Goal: Communication & Community: Ask a question

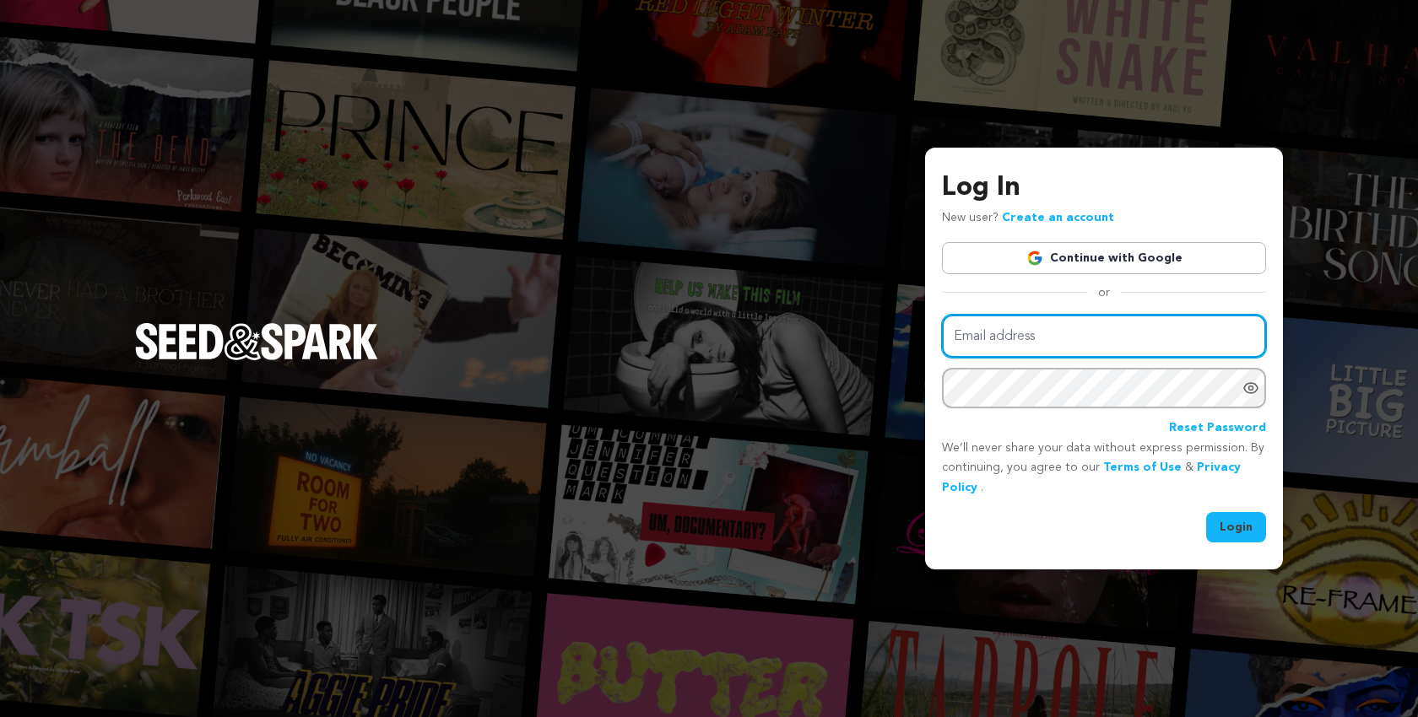
type input "scriptapalooza@mac.com"
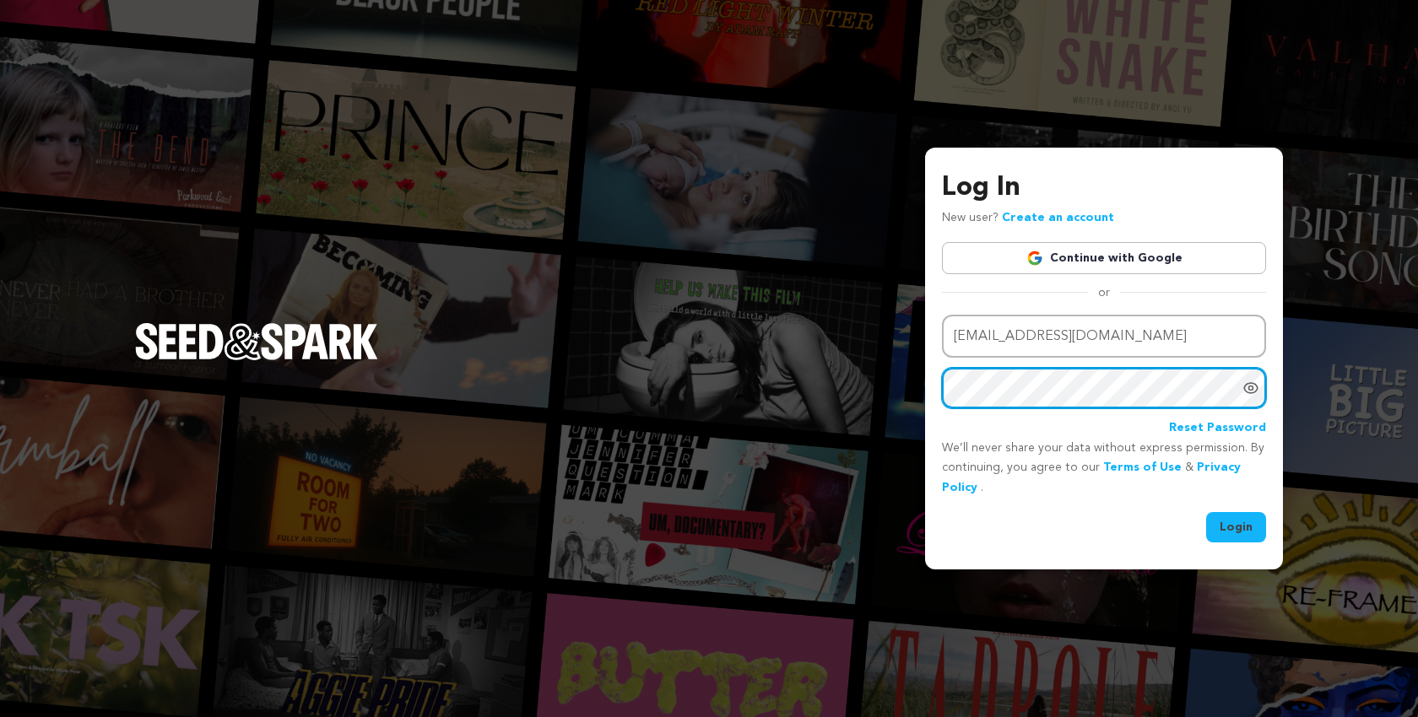
click at [1236, 525] on button "Login" at bounding box center [1236, 527] width 60 height 30
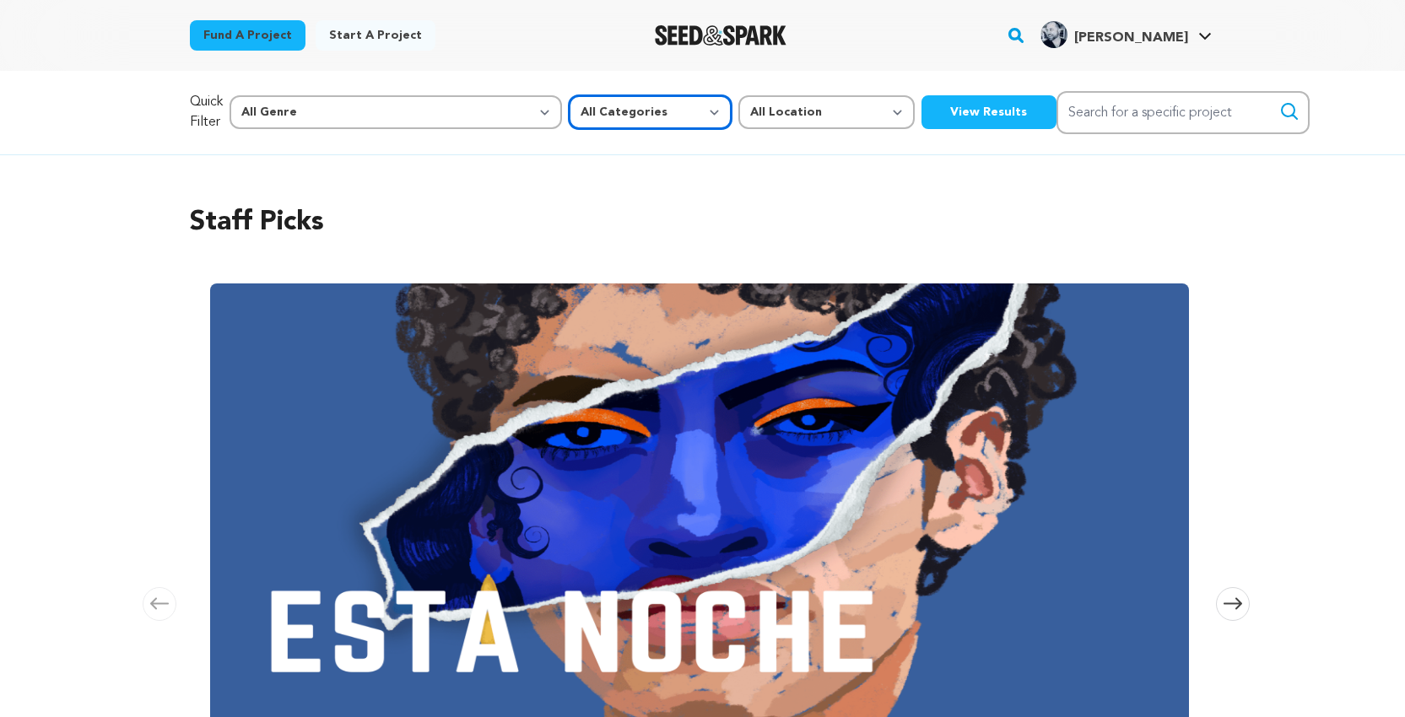
select select "383"
click at [921, 111] on button "View Results" at bounding box center [988, 112] width 135 height 34
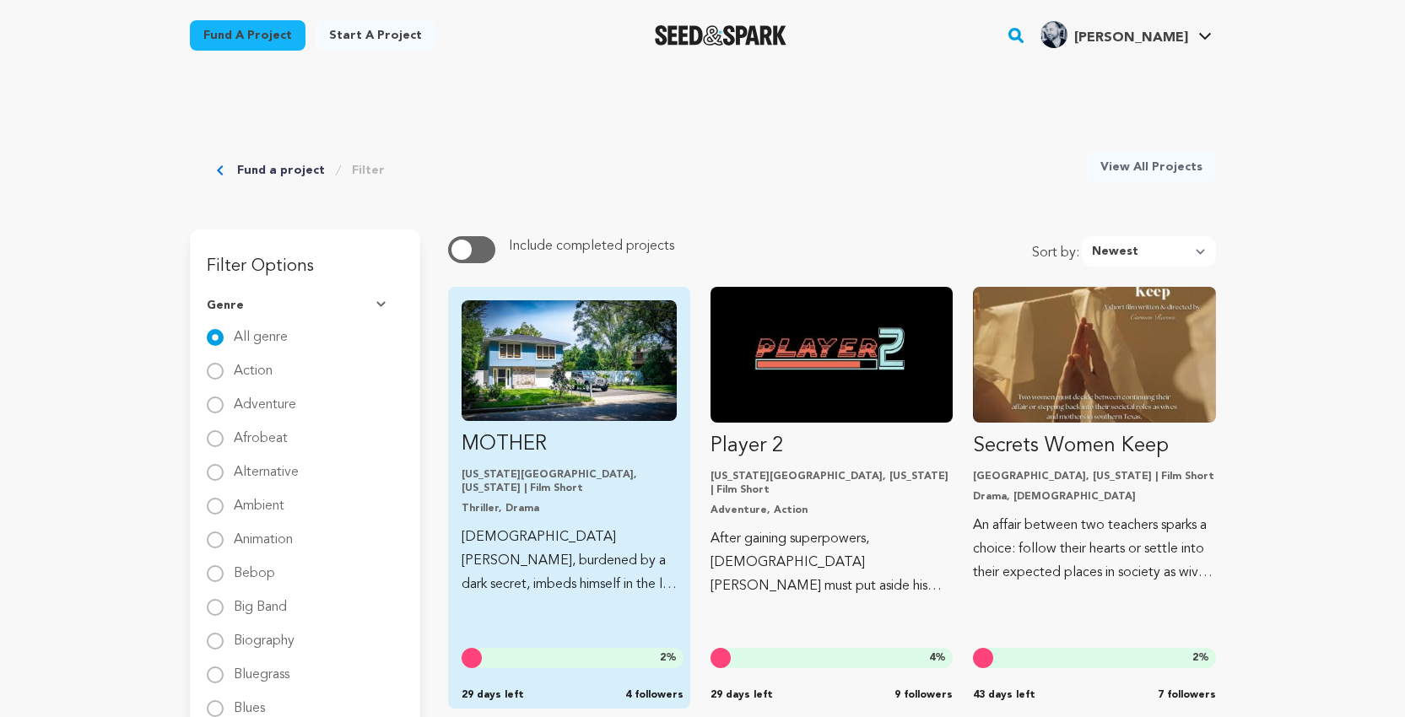
click at [545, 367] on img "Fund MOTHER" at bounding box center [569, 360] width 215 height 121
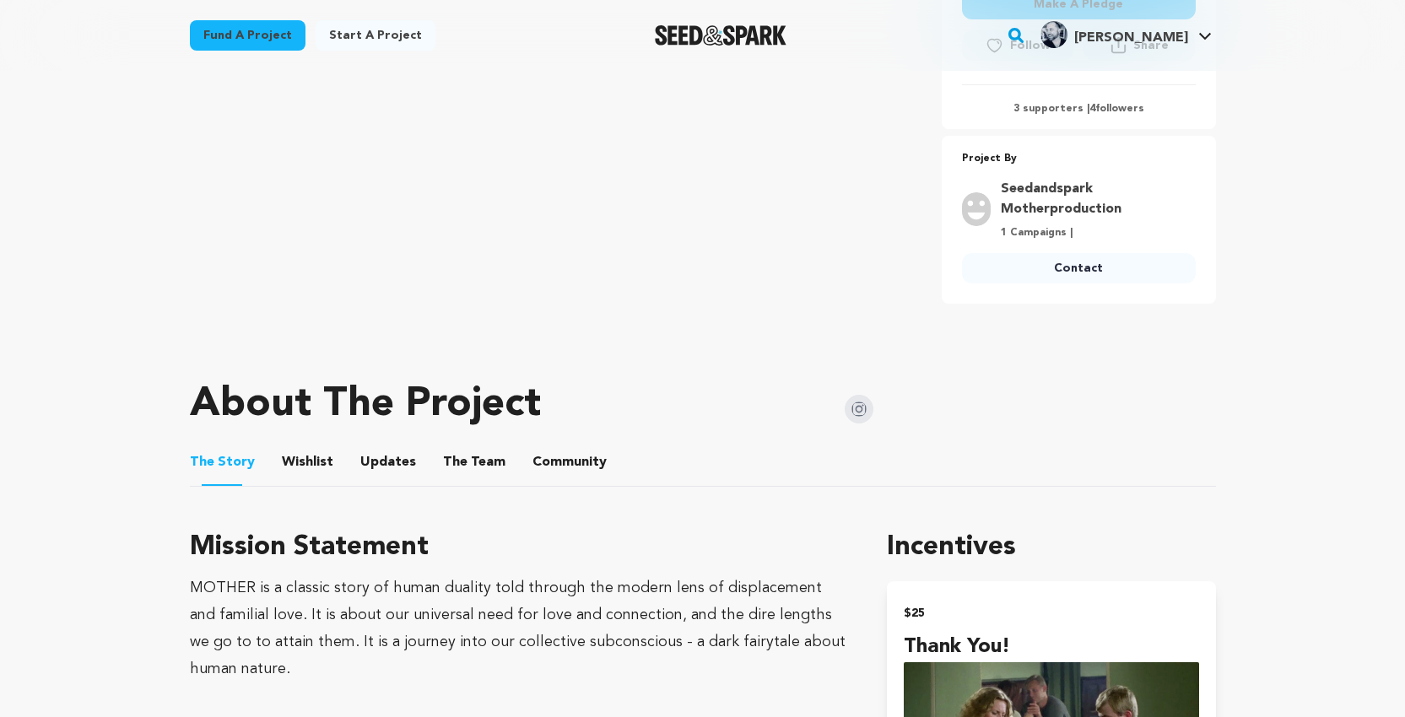
scroll to position [629, 0]
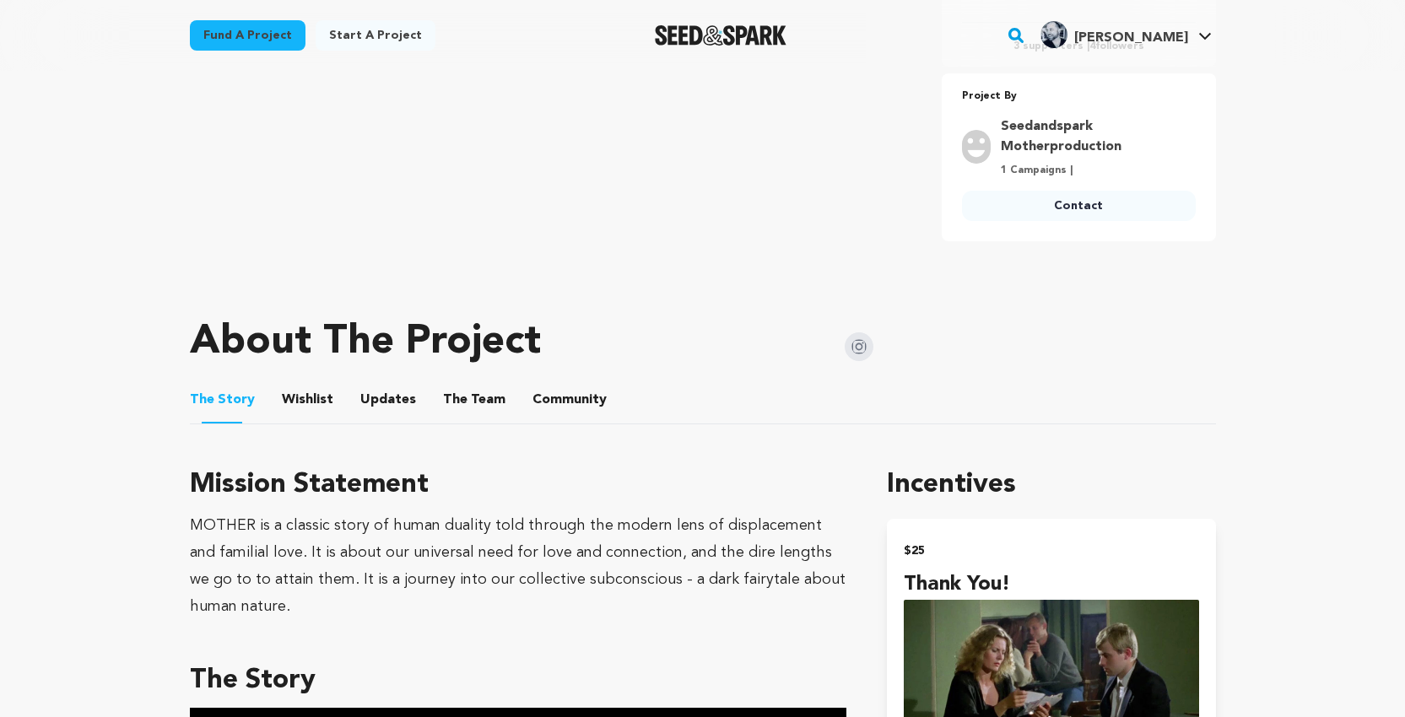
click at [463, 402] on button "The Team" at bounding box center [474, 403] width 41 height 41
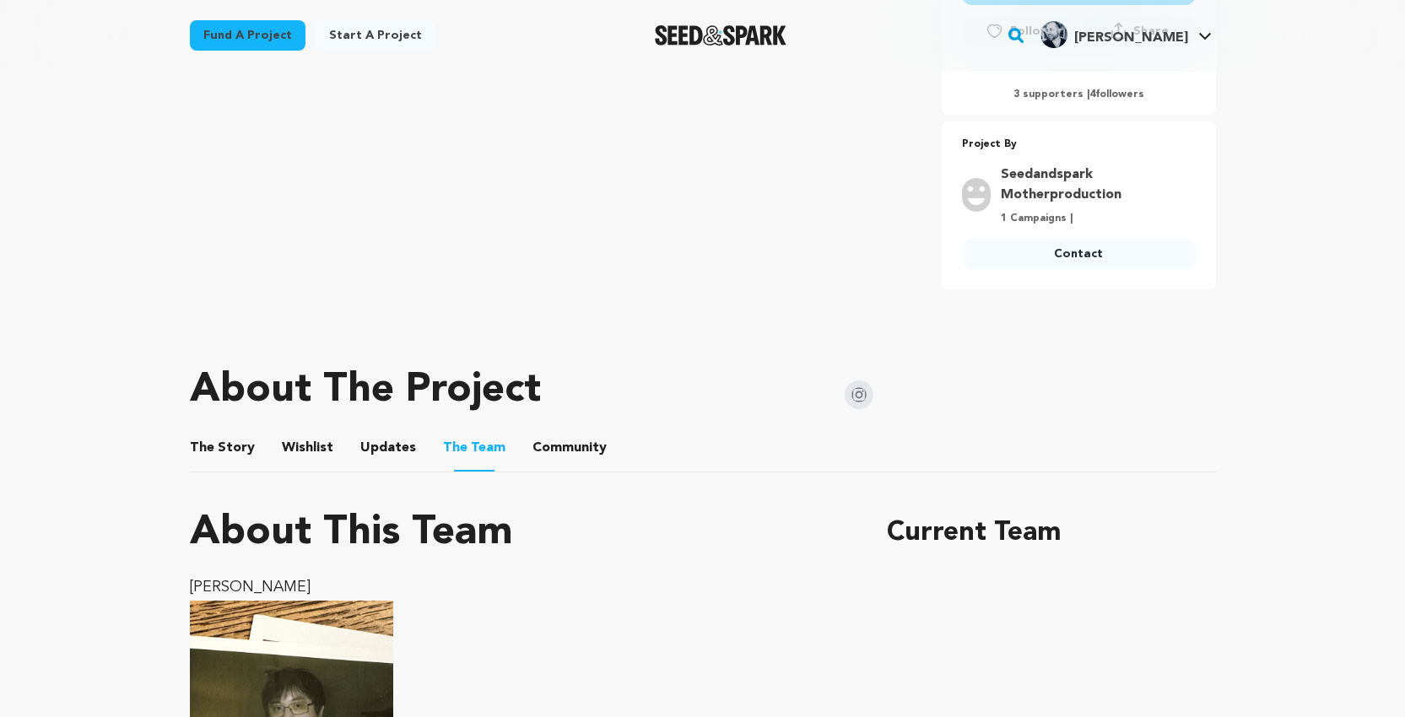
scroll to position [570, 0]
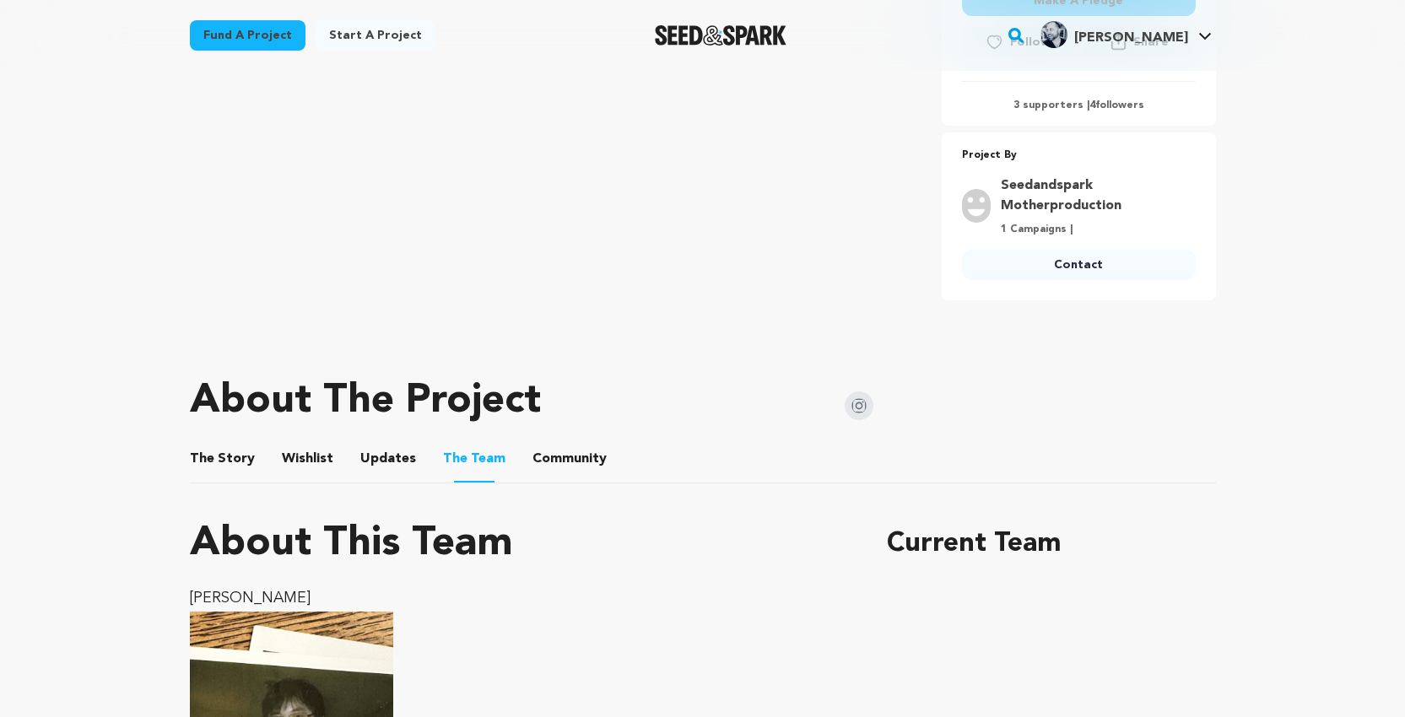
click at [300, 456] on button "Wishlist" at bounding box center [307, 462] width 41 height 41
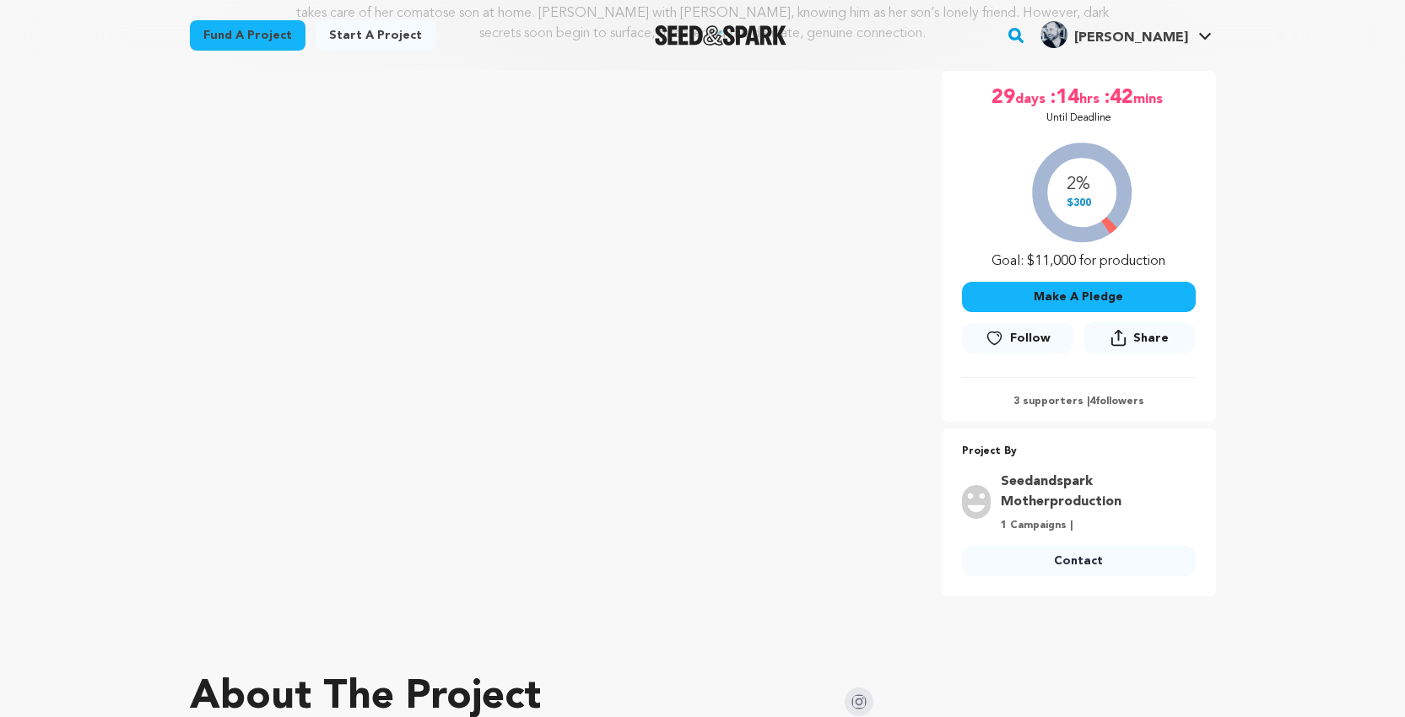
scroll to position [240, 0]
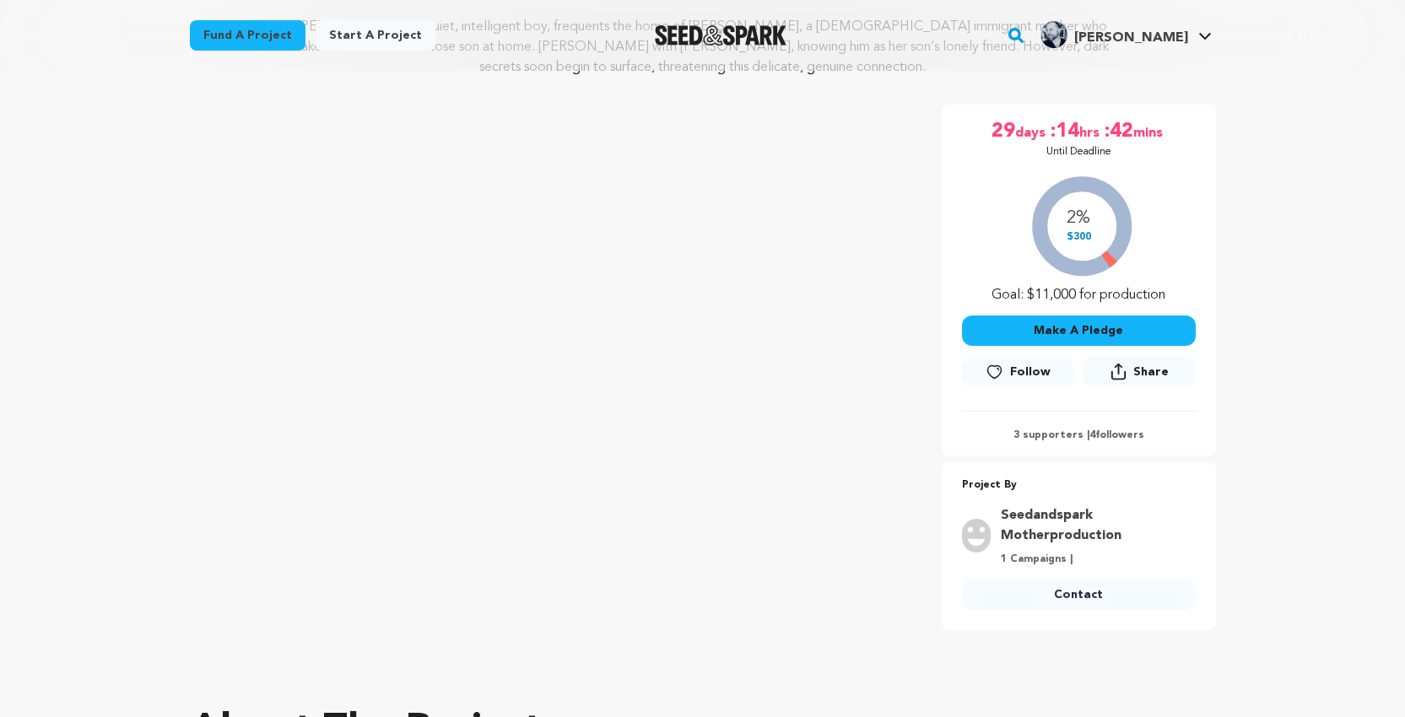
click at [1063, 593] on link "Contact" at bounding box center [1079, 595] width 234 height 30
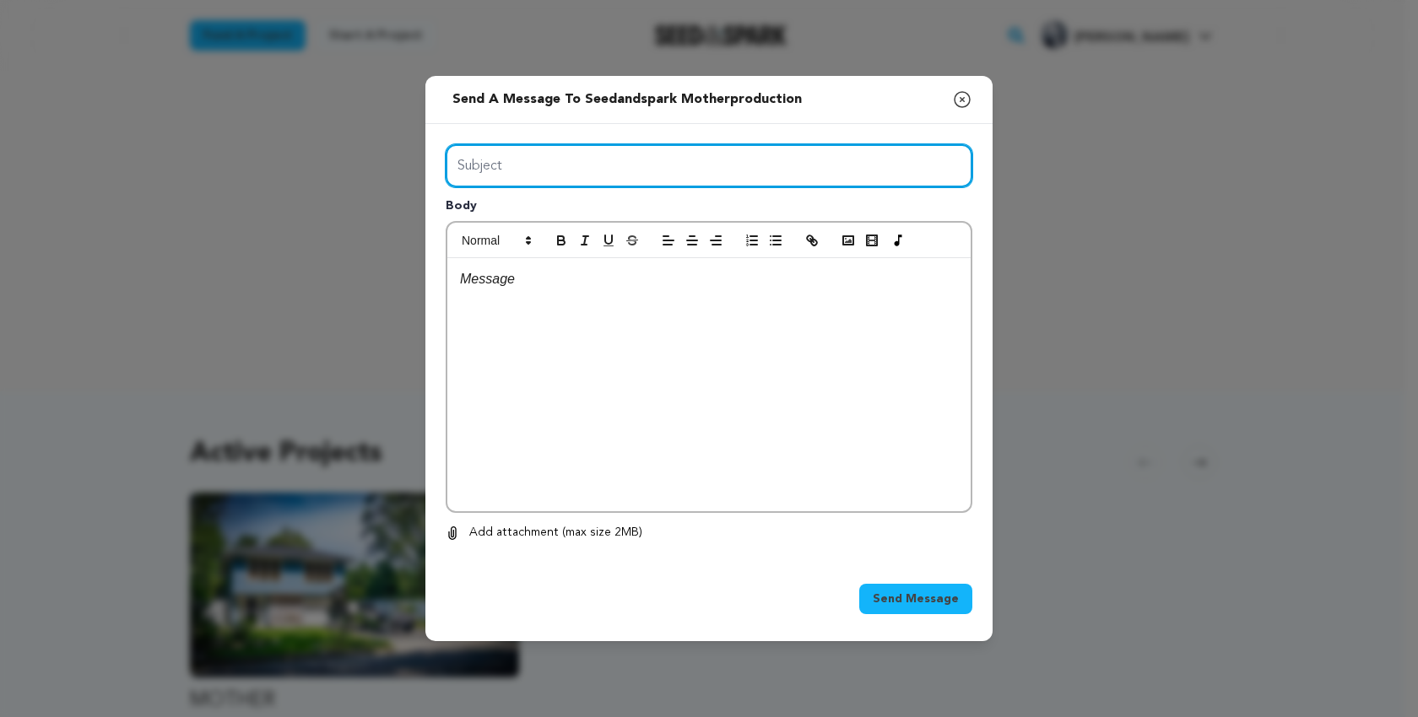
click at [467, 171] on input "Subject" at bounding box center [709, 165] width 527 height 43
type input "composer"
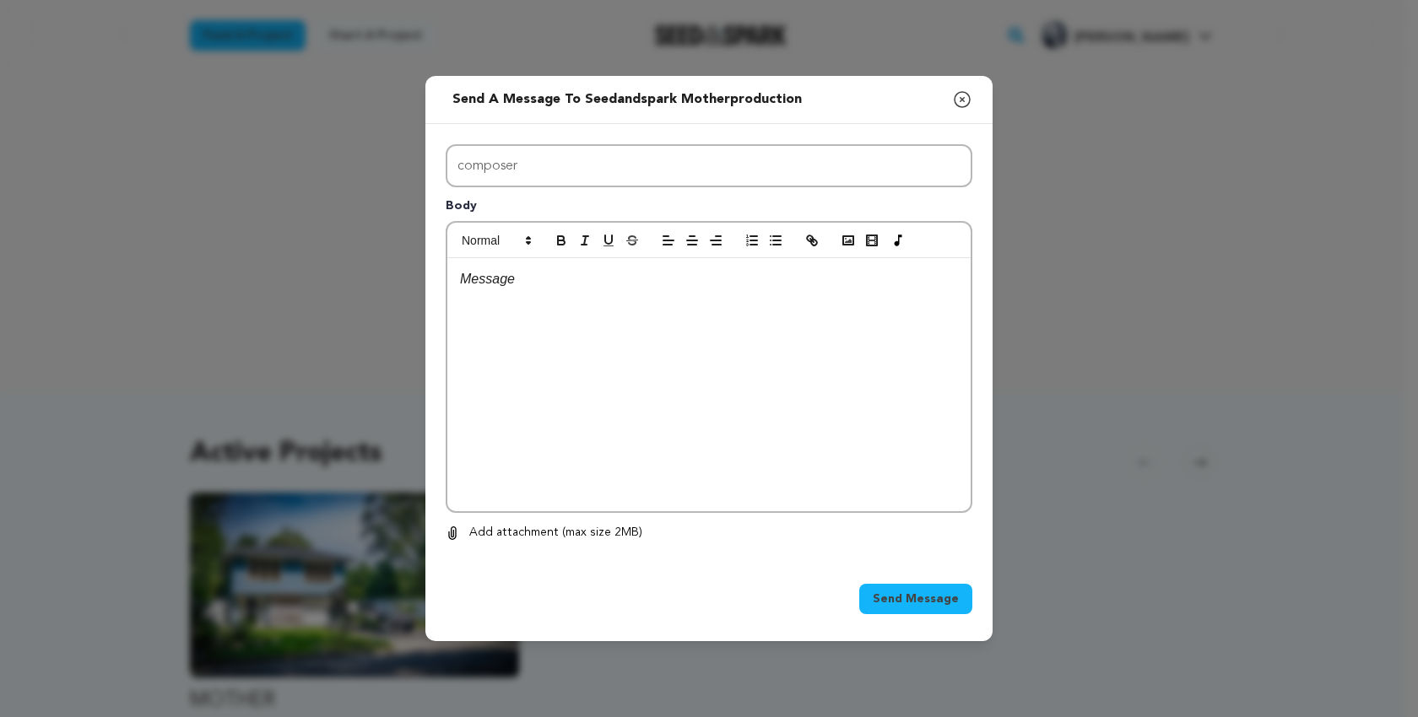
click at [468, 288] on p at bounding box center [709, 279] width 498 height 22
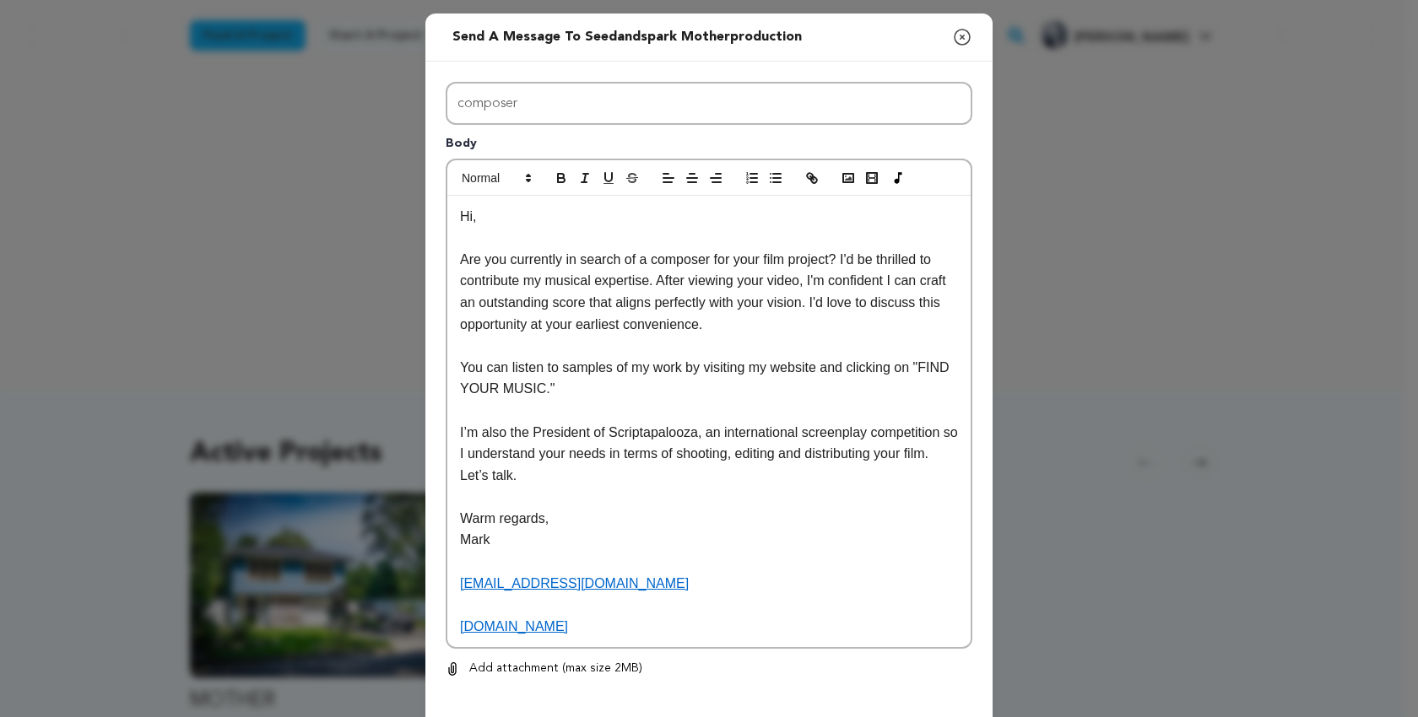
scroll to position [15, 0]
click at [1025, 499] on div "Send a message to Seedandspark Motherproduction Close modal Subject composer Bo…" at bounding box center [709, 395] width 1418 height 791
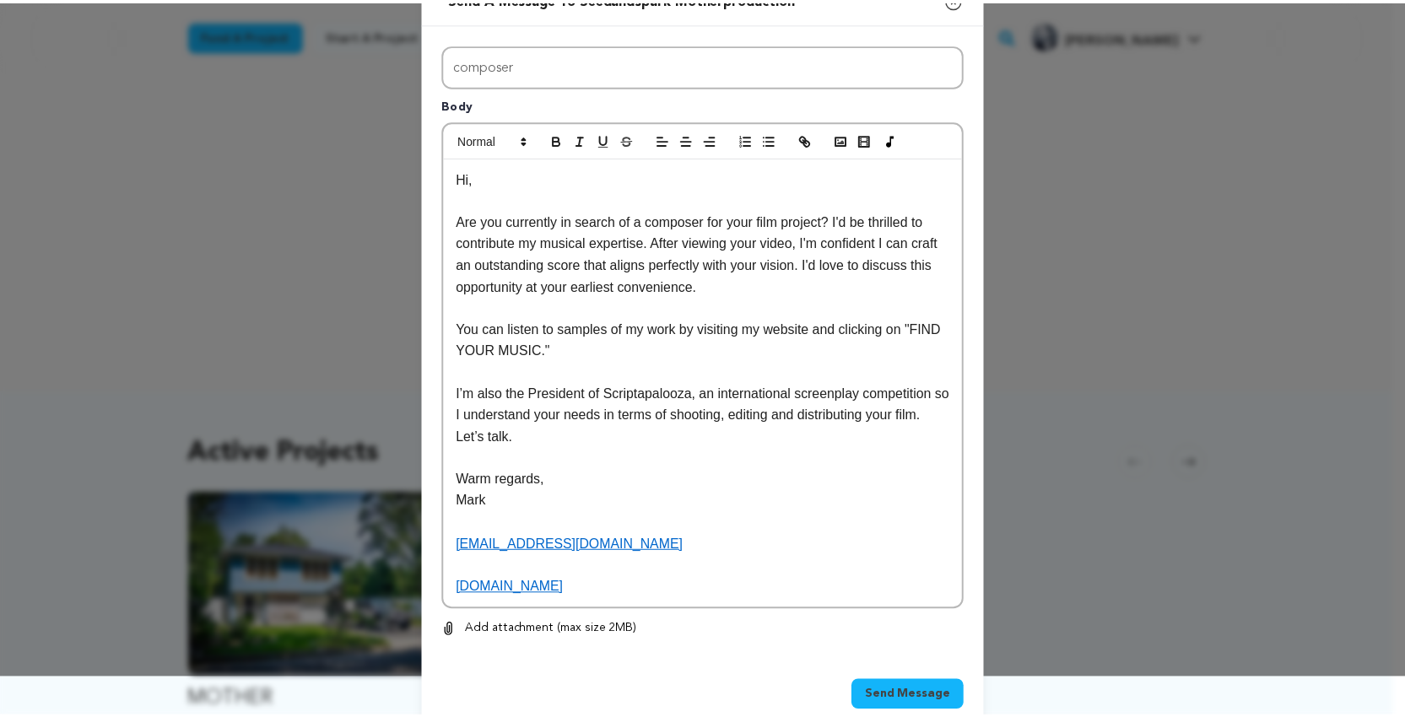
scroll to position [63, 0]
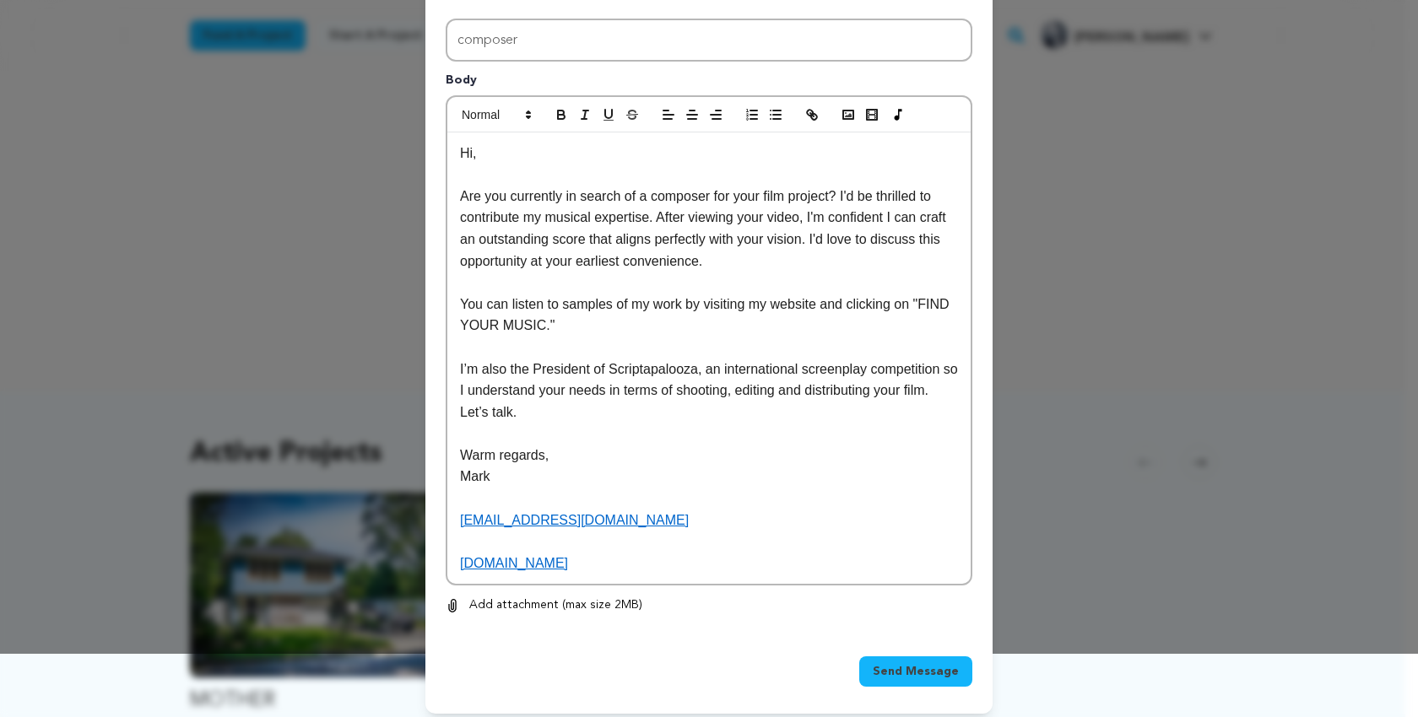
click at [906, 663] on span "Send Message" at bounding box center [916, 671] width 86 height 17
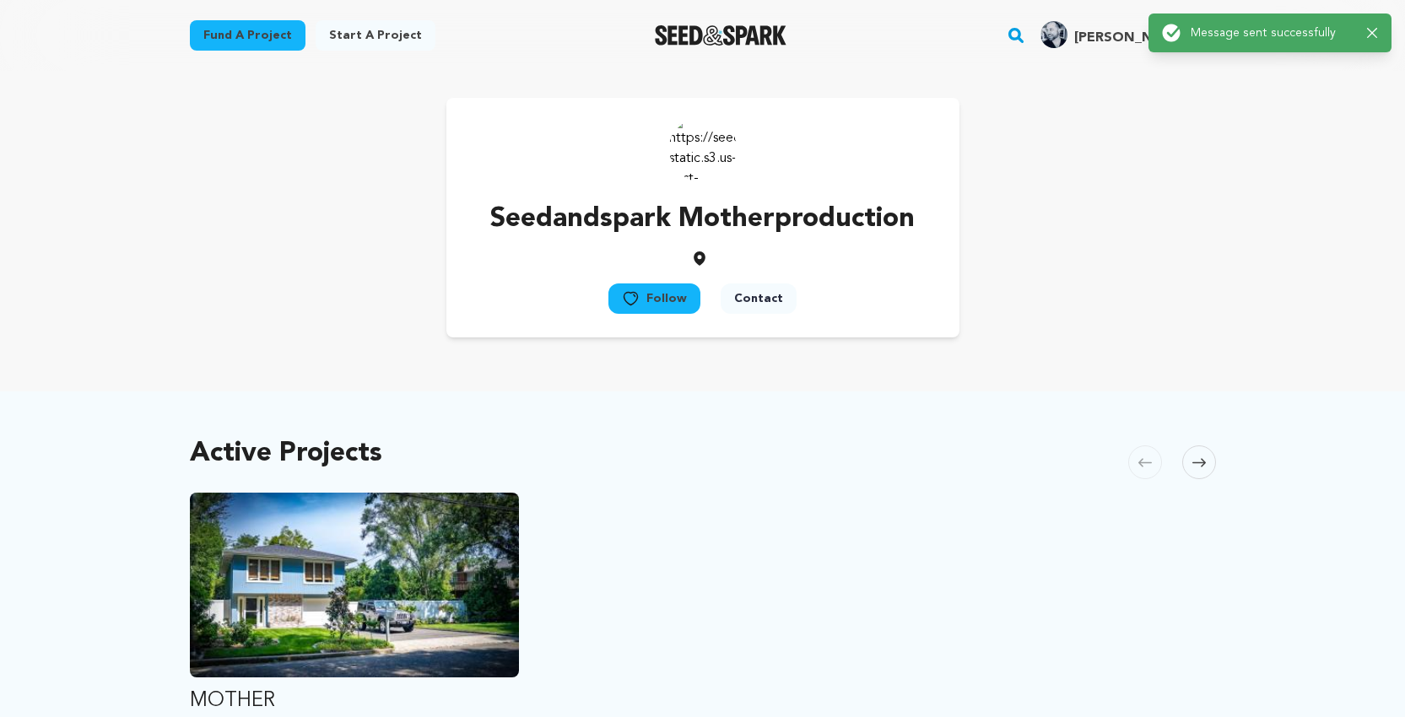
click at [239, 29] on link "Fund a project" at bounding box center [248, 35] width 116 height 30
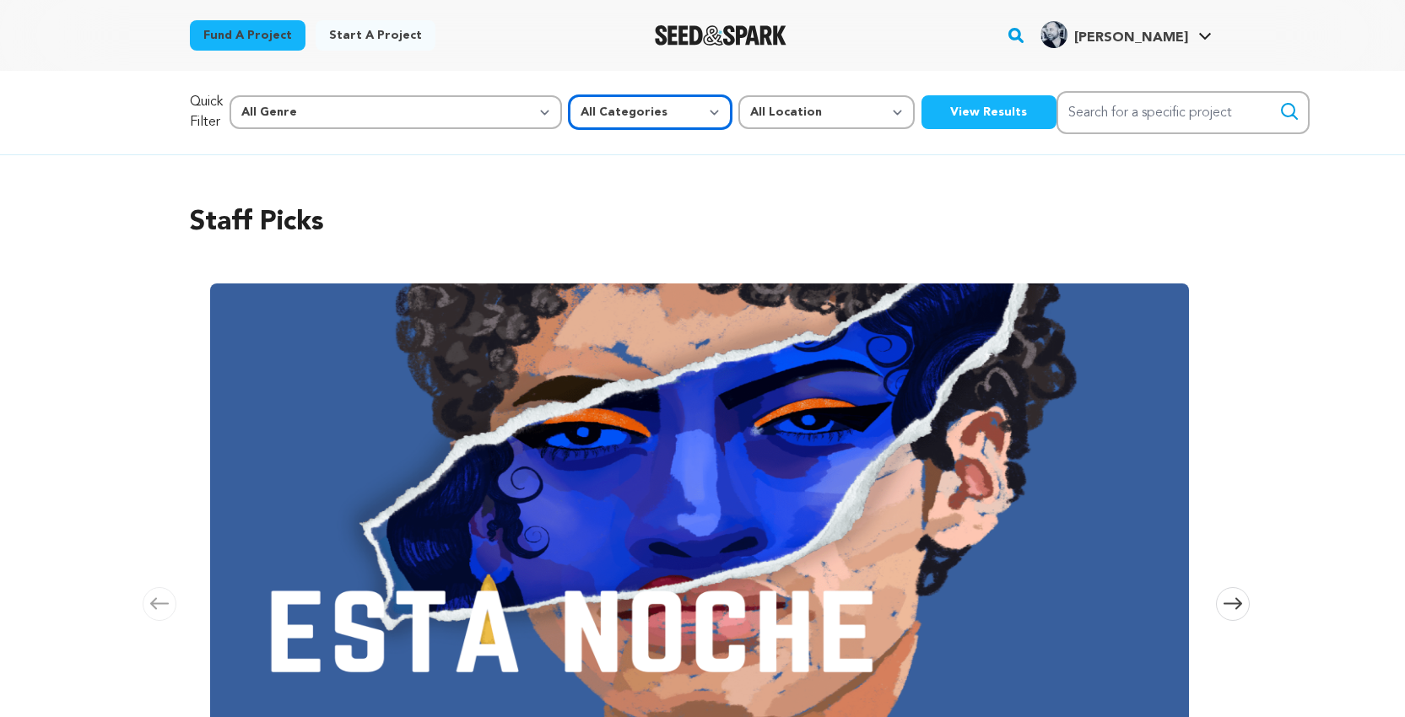
select select "382"
click at [921, 110] on button "View Results" at bounding box center [988, 112] width 135 height 34
